Goal: Check status: Check status

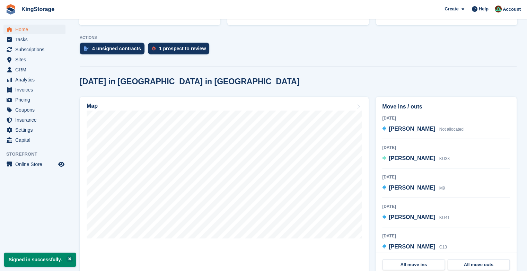
scroll to position [136, 0]
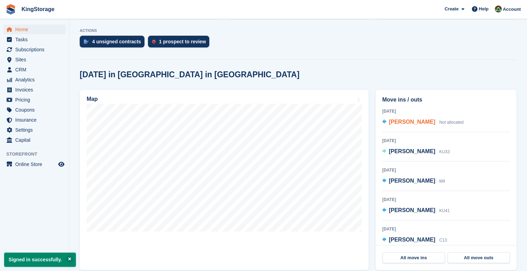
click at [395, 125] on span "[PERSON_NAME]" at bounding box center [412, 122] width 46 height 6
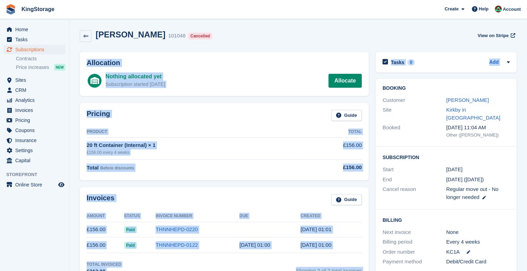
drag, startPoint x: 527, startPoint y: 43, endPoint x: 526, endPoint y: 49, distance: 5.3
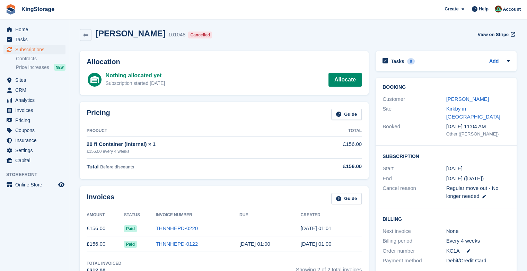
click at [403, 39] on div "Roger Sewell 101048 Cancelled View on Stripe" at bounding box center [298, 35] width 437 height 12
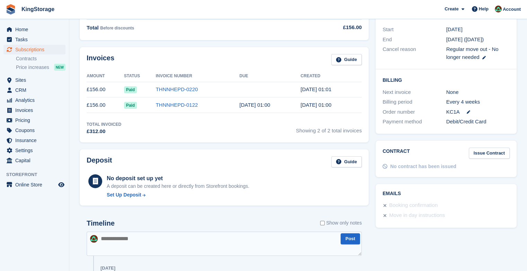
scroll to position [57, 0]
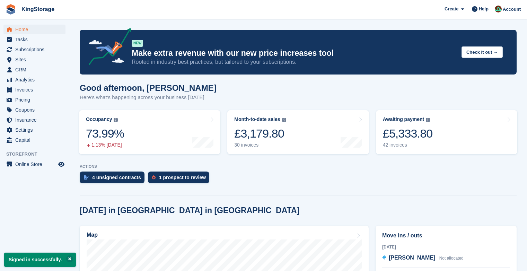
scroll to position [136, 0]
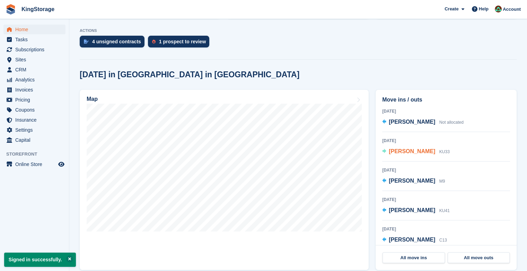
click at [402, 151] on span "[PERSON_NAME]" at bounding box center [412, 151] width 46 height 6
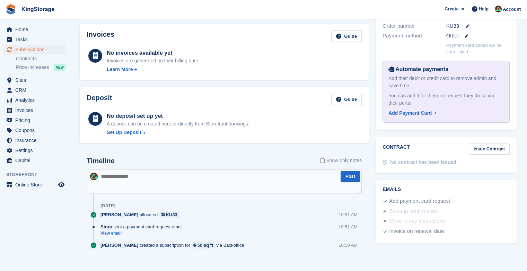
scroll to position [210, 0]
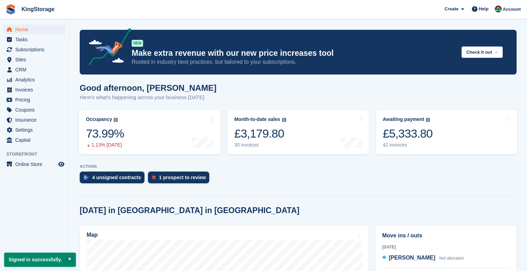
scroll to position [136, 0]
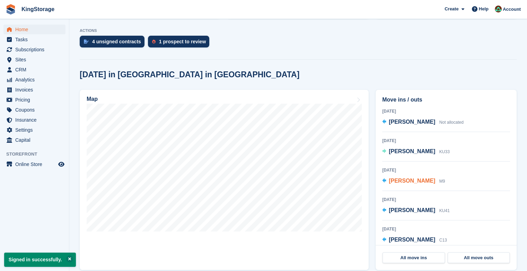
click at [423, 183] on span "[PERSON_NAME]" at bounding box center [412, 181] width 46 height 6
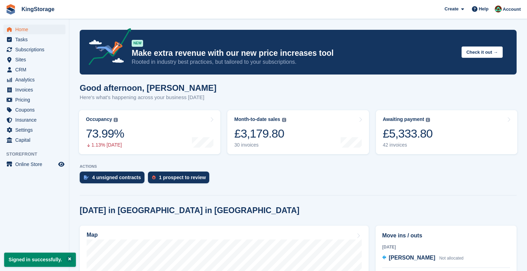
scroll to position [136, 0]
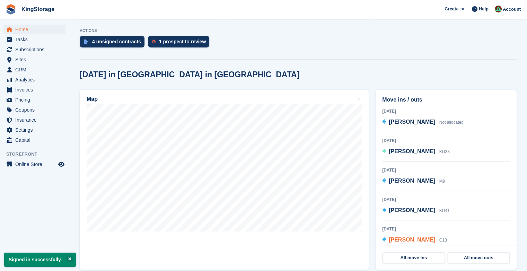
click at [402, 237] on span "[PERSON_NAME]" at bounding box center [412, 240] width 46 height 6
